Goal: Information Seeking & Learning: Learn about a topic

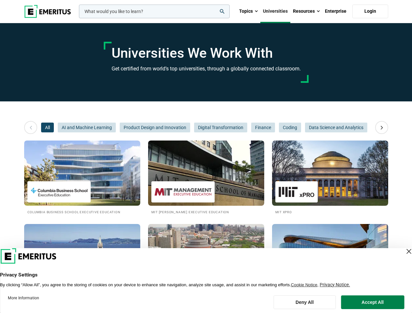
click at [154, 11] on input "woocommerce-product-search-field-0" at bounding box center [154, 12] width 151 height 14
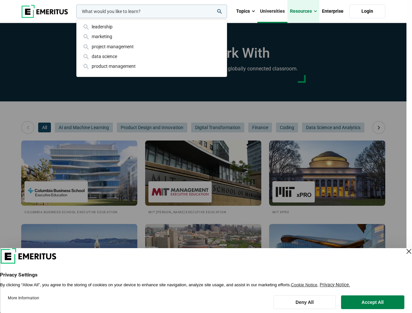
click at [306, 11] on link "Resources" at bounding box center [304, 11] width 32 height 23
click at [75, 18] on div "leadership marketing project management data science product management" at bounding box center [151, 12] width 152 height 14
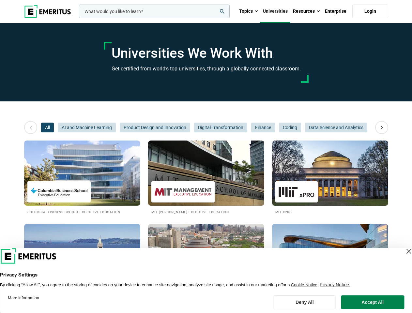
click at [382, 128] on icon at bounding box center [381, 128] width 11 height 12
click at [47, 128] on span "All" at bounding box center [47, 128] width 13 height 10
click at [120, 128] on span "Product Design and Innovation" at bounding box center [155, 128] width 70 height 10
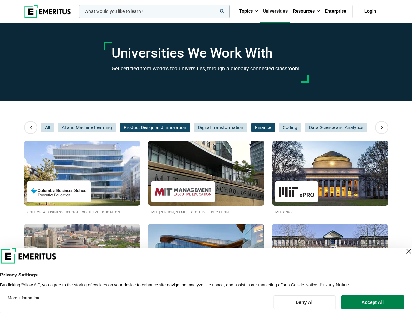
click at [251, 128] on span "Finance" at bounding box center [263, 128] width 24 height 10
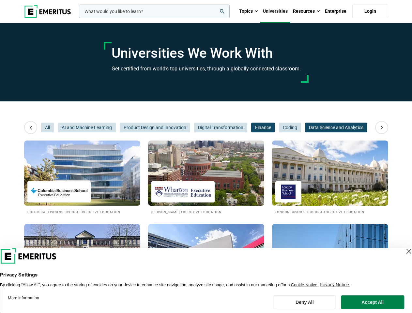
click at [305, 128] on span "Data Science and Analytics" at bounding box center [336, 128] width 62 height 10
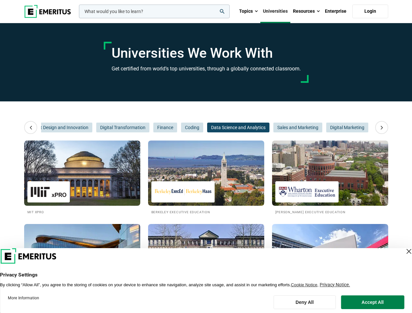
click at [263, 128] on span "Data Science and Analytics" at bounding box center [238, 128] width 62 height 10
click at [290, 128] on span "Sales and Marketing" at bounding box center [297, 128] width 49 height 10
